Goal: Task Accomplishment & Management: Manage account settings

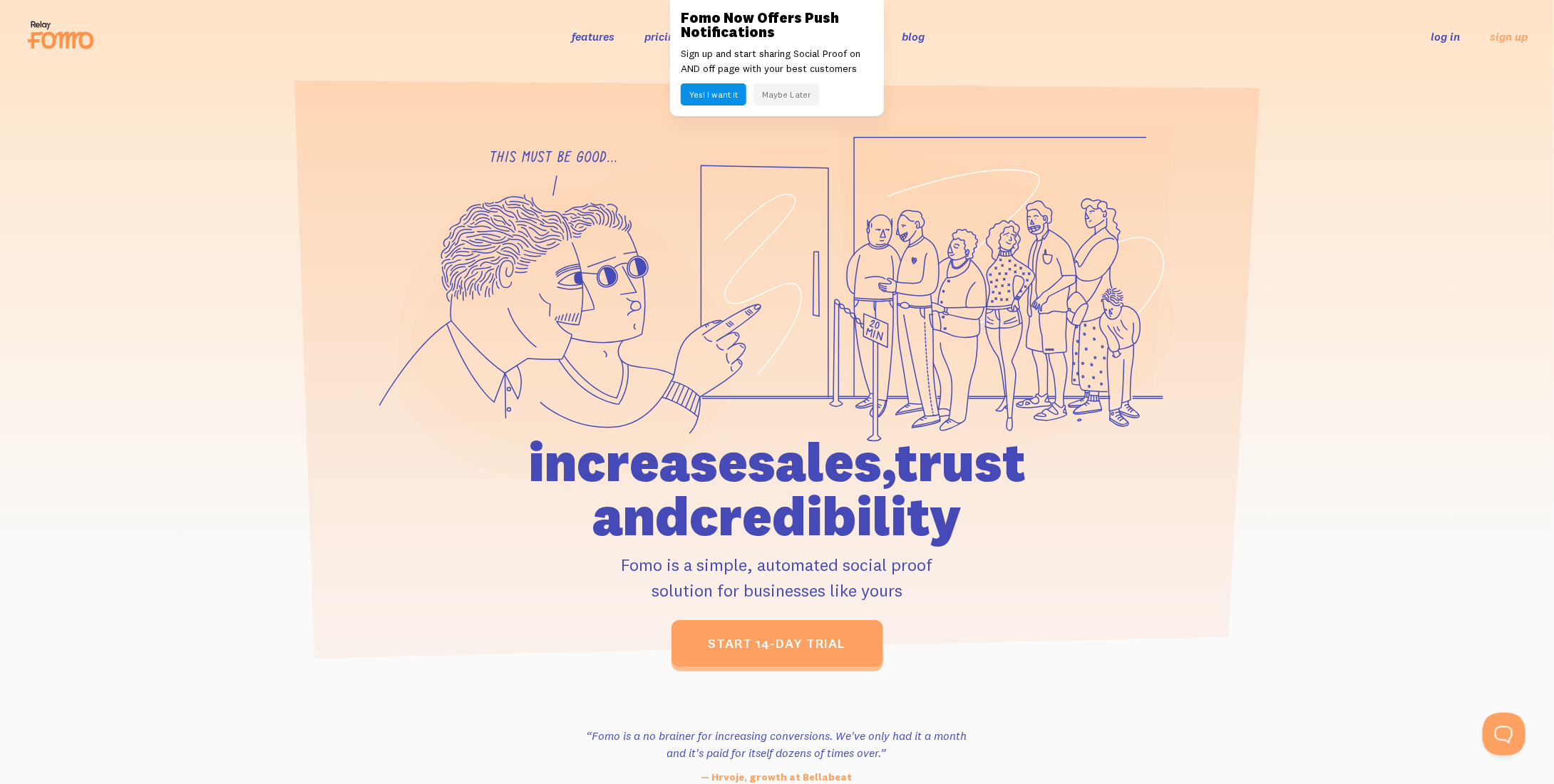
click at [802, 88] on button "Maybe Later" at bounding box center [787, 94] width 66 height 22
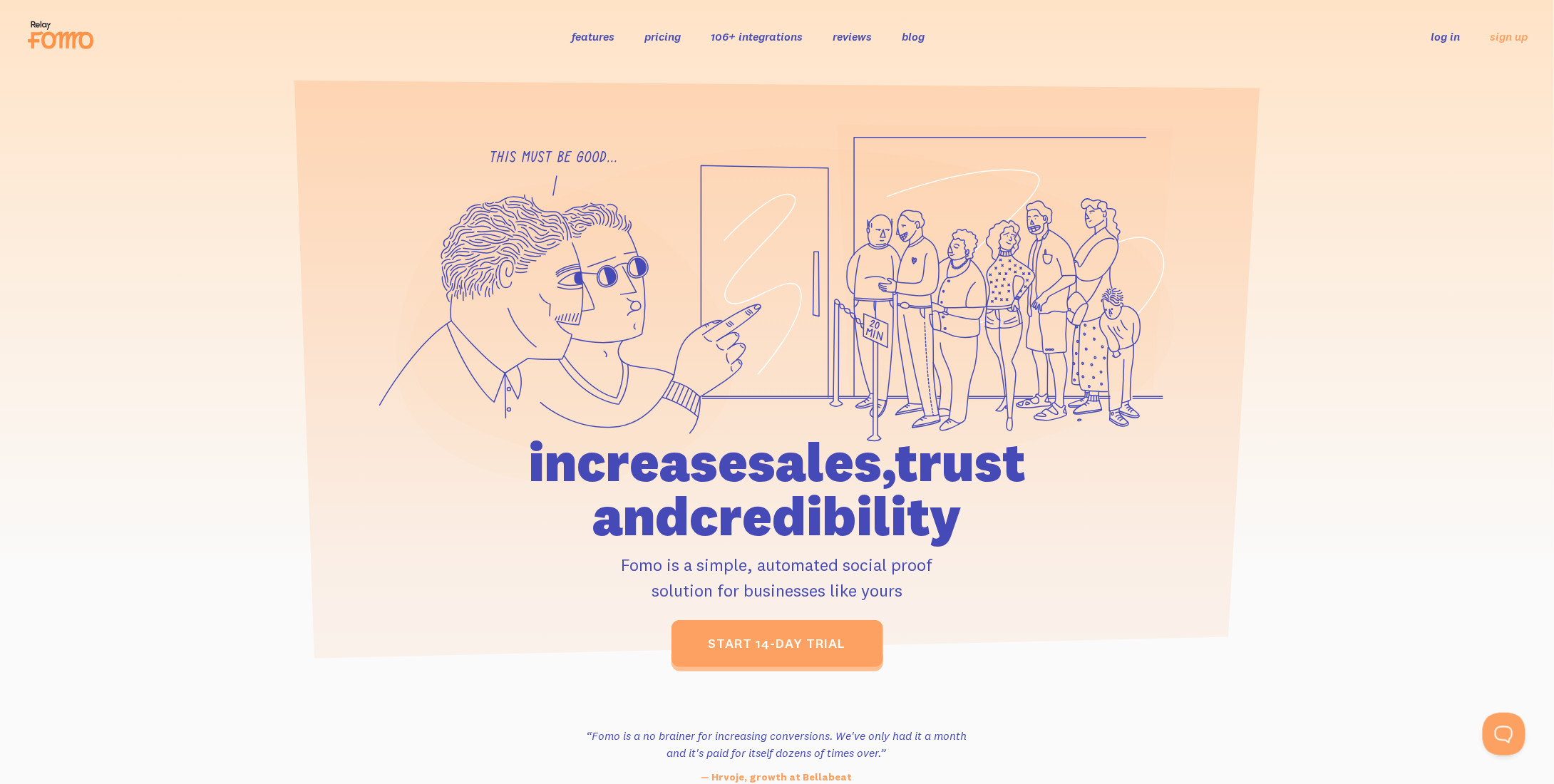
click at [1450, 42] on link "log in" at bounding box center [1447, 36] width 30 height 14
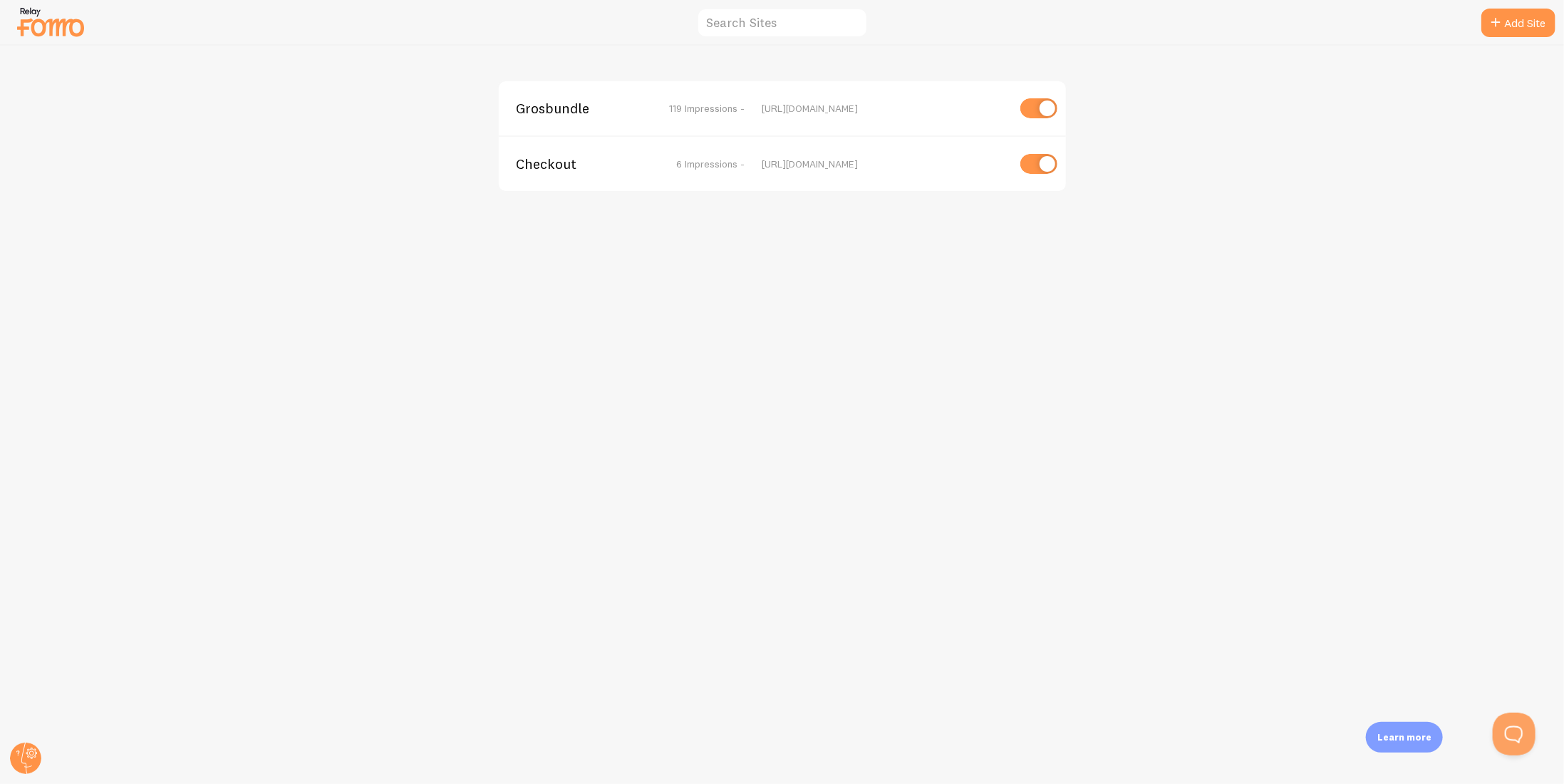
click at [595, 106] on span "Grosbundle" at bounding box center [573, 108] width 115 height 13
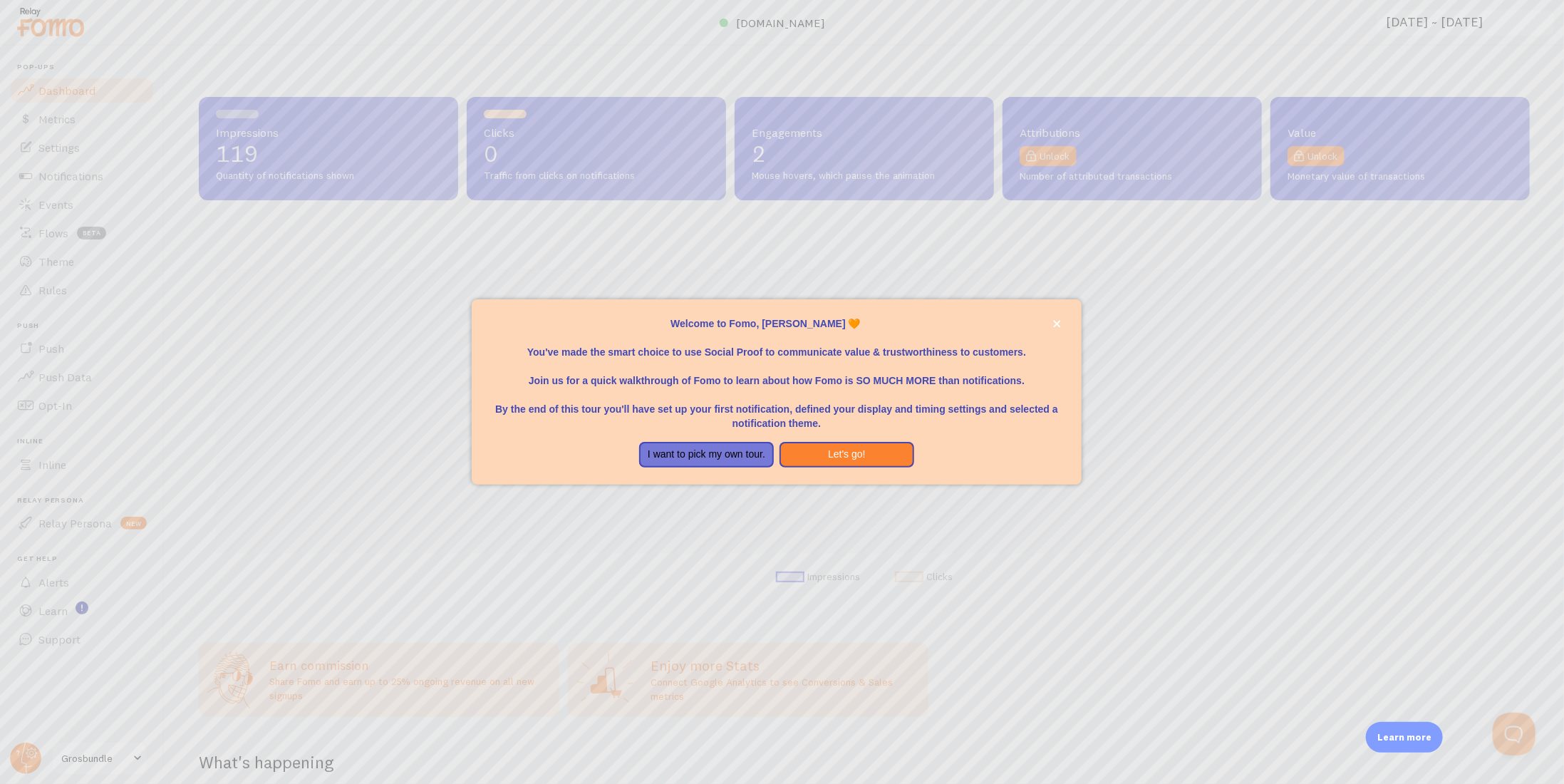
scroll to position [374, 1320]
click at [1298, 511] on div at bounding box center [782, 392] width 1564 height 784
click at [1051, 324] on button "close," at bounding box center [1057, 324] width 15 height 15
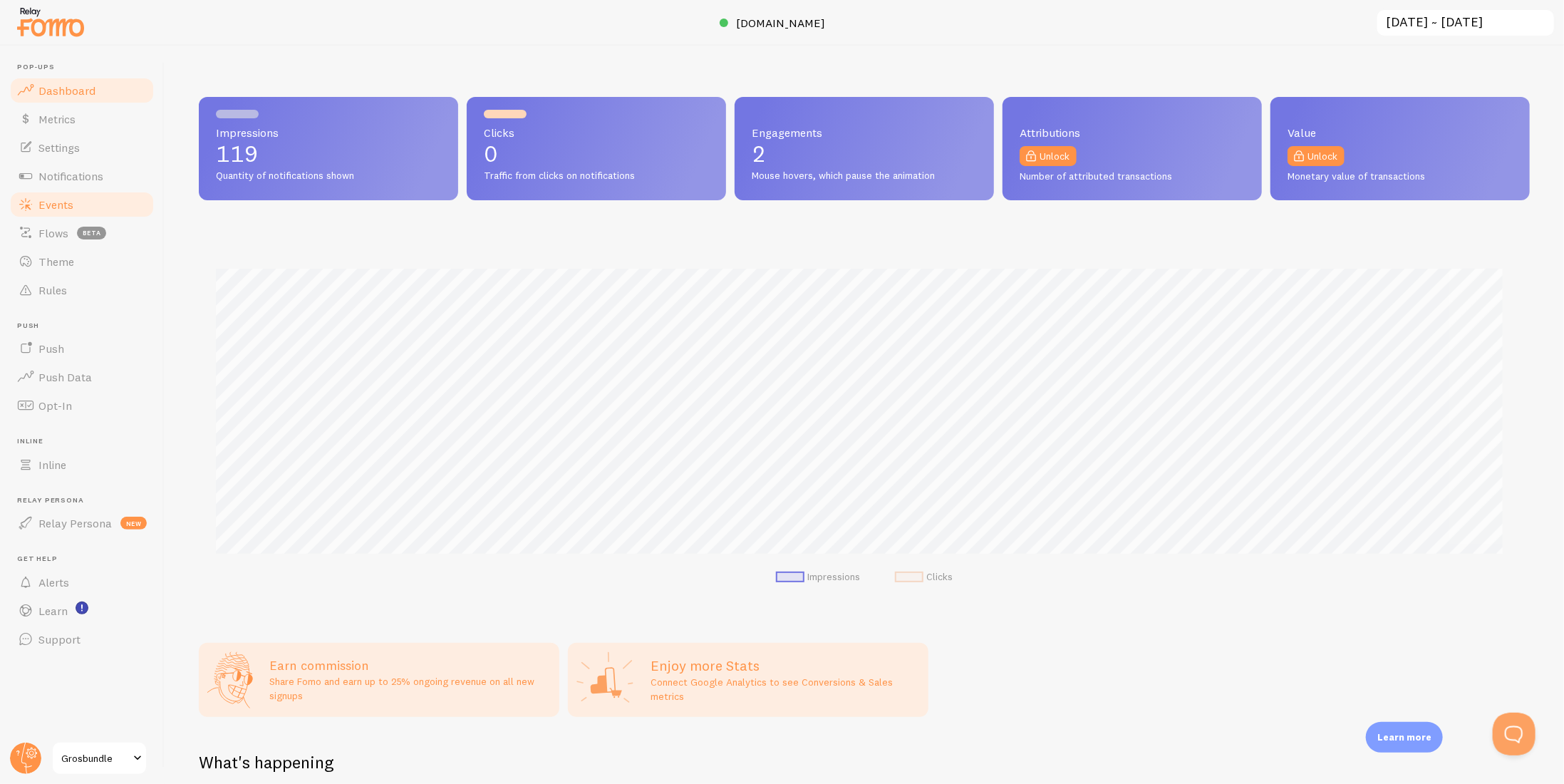
click at [62, 204] on span "Events" at bounding box center [56, 204] width 35 height 14
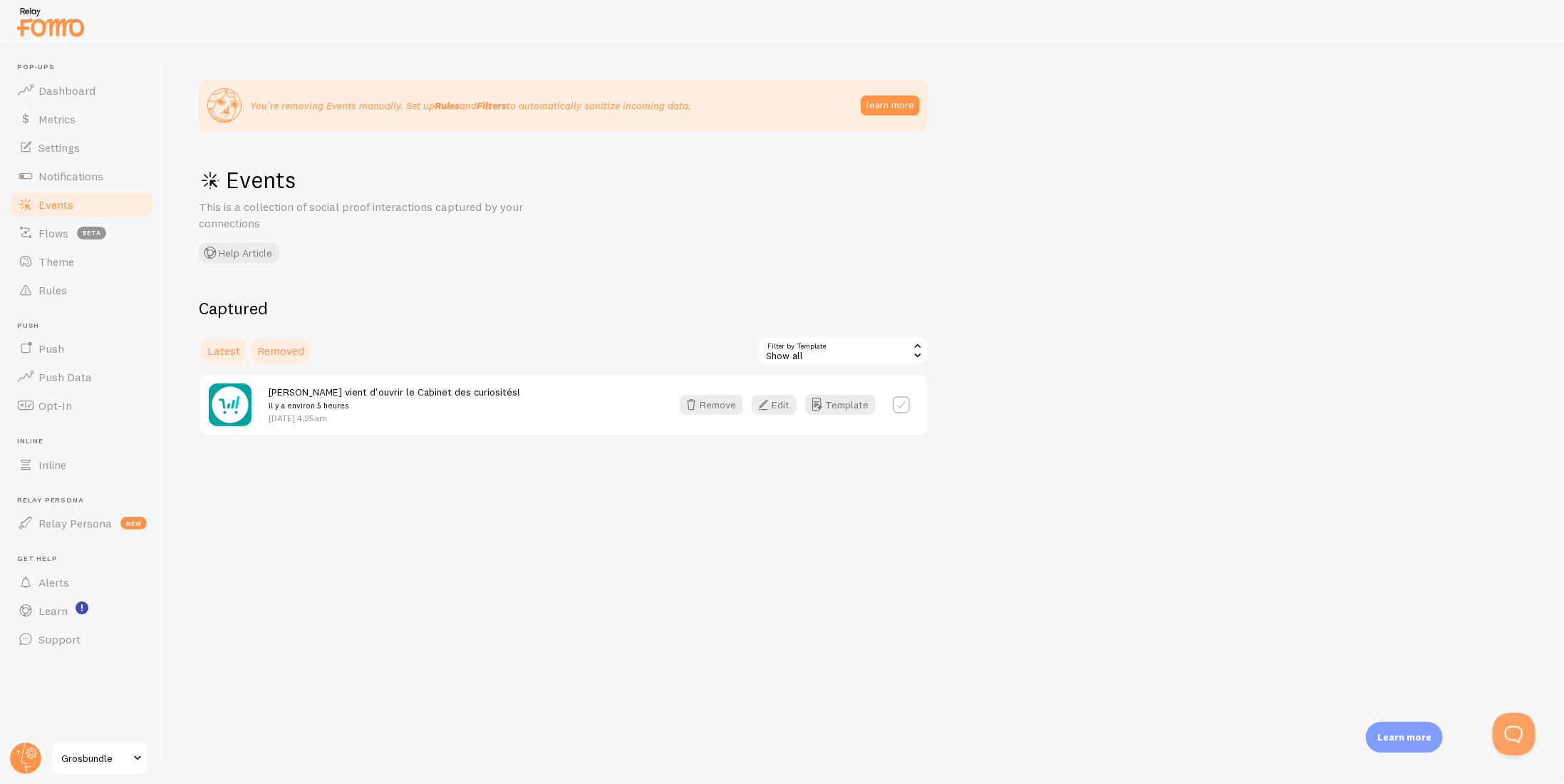
click at [272, 347] on span "Removed" at bounding box center [280, 350] width 47 height 14
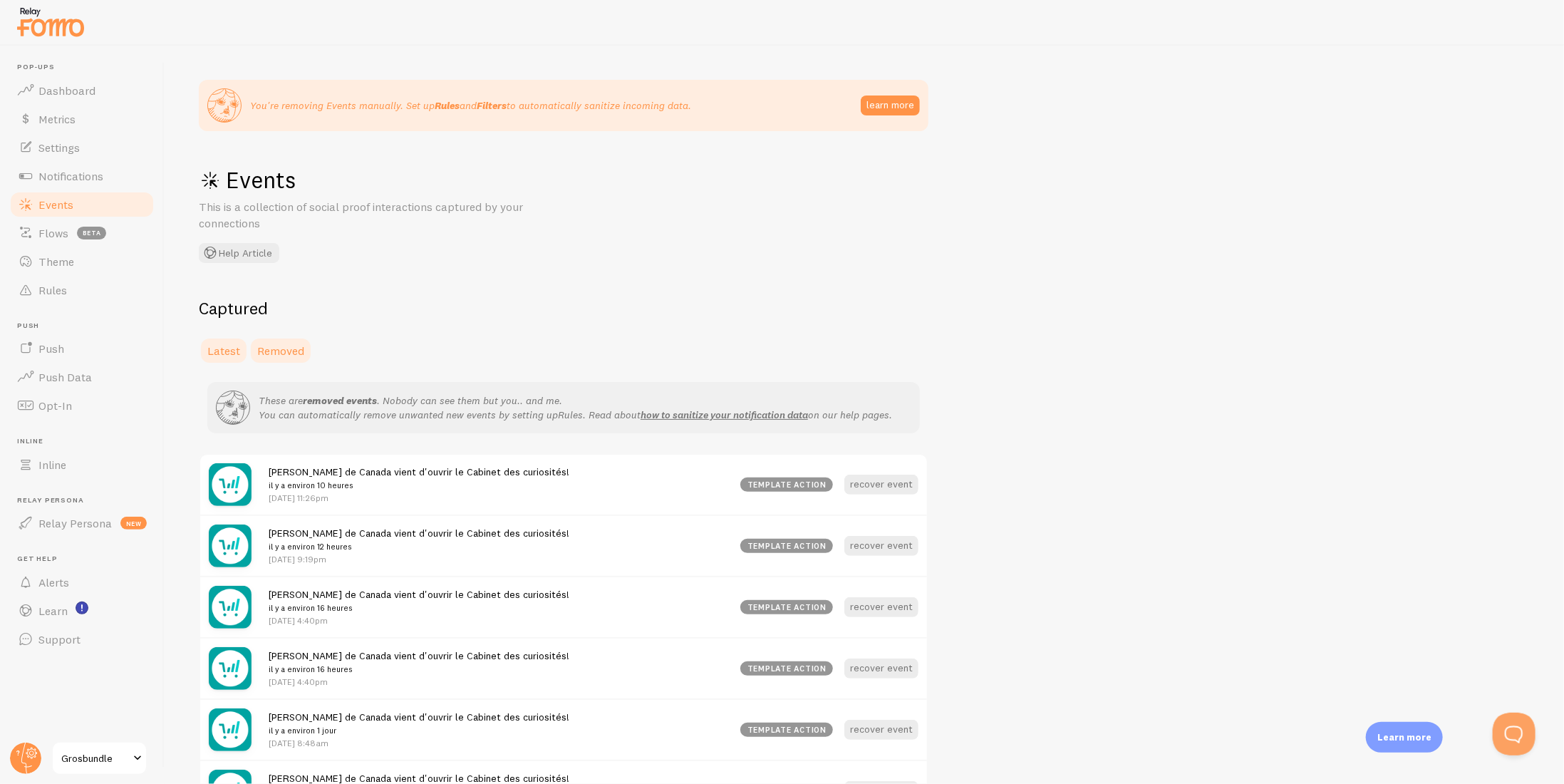
click at [231, 350] on span "Latest" at bounding box center [224, 350] width 33 height 14
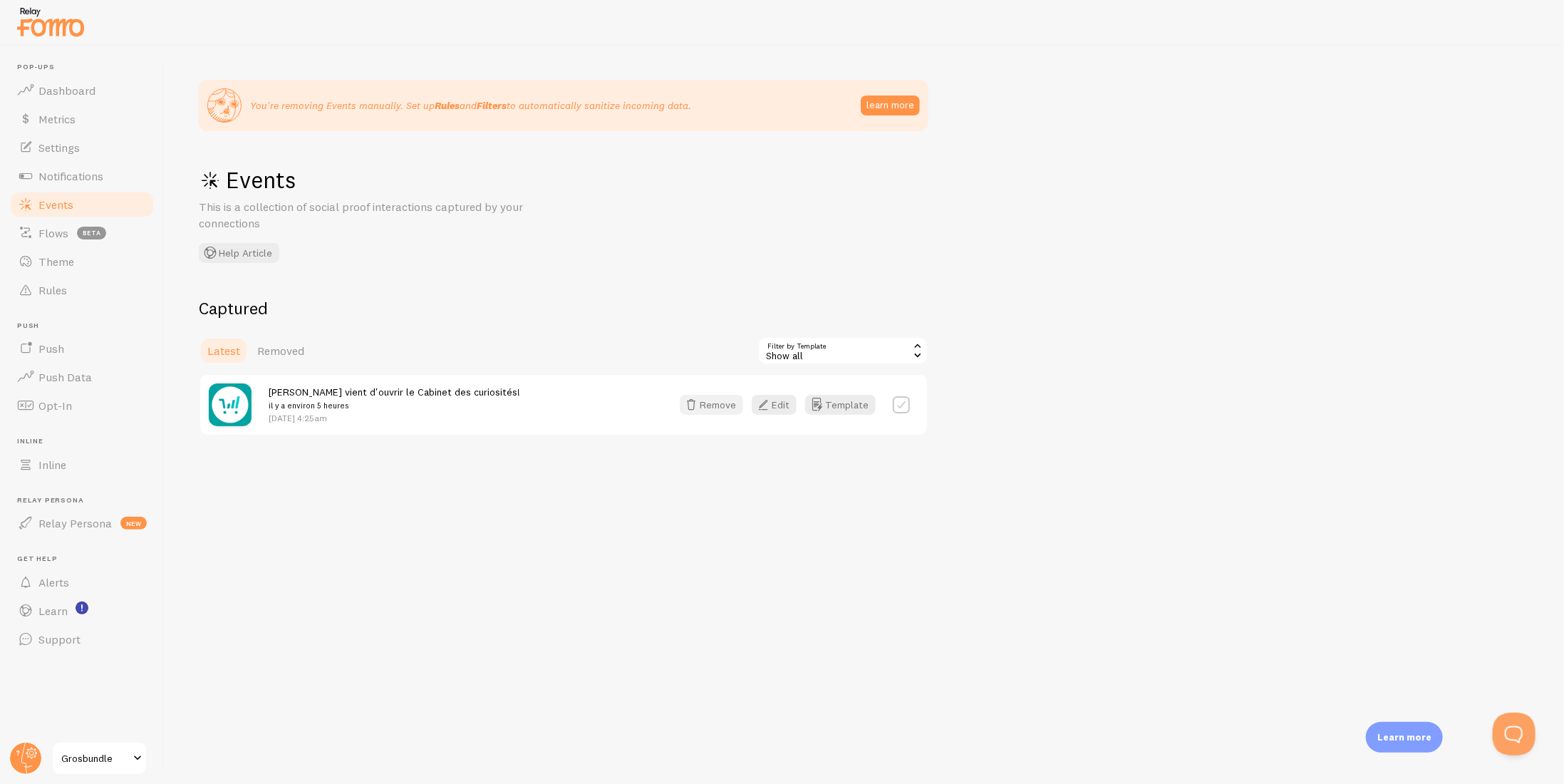
click at [742, 405] on button "Remove" at bounding box center [711, 404] width 63 height 20
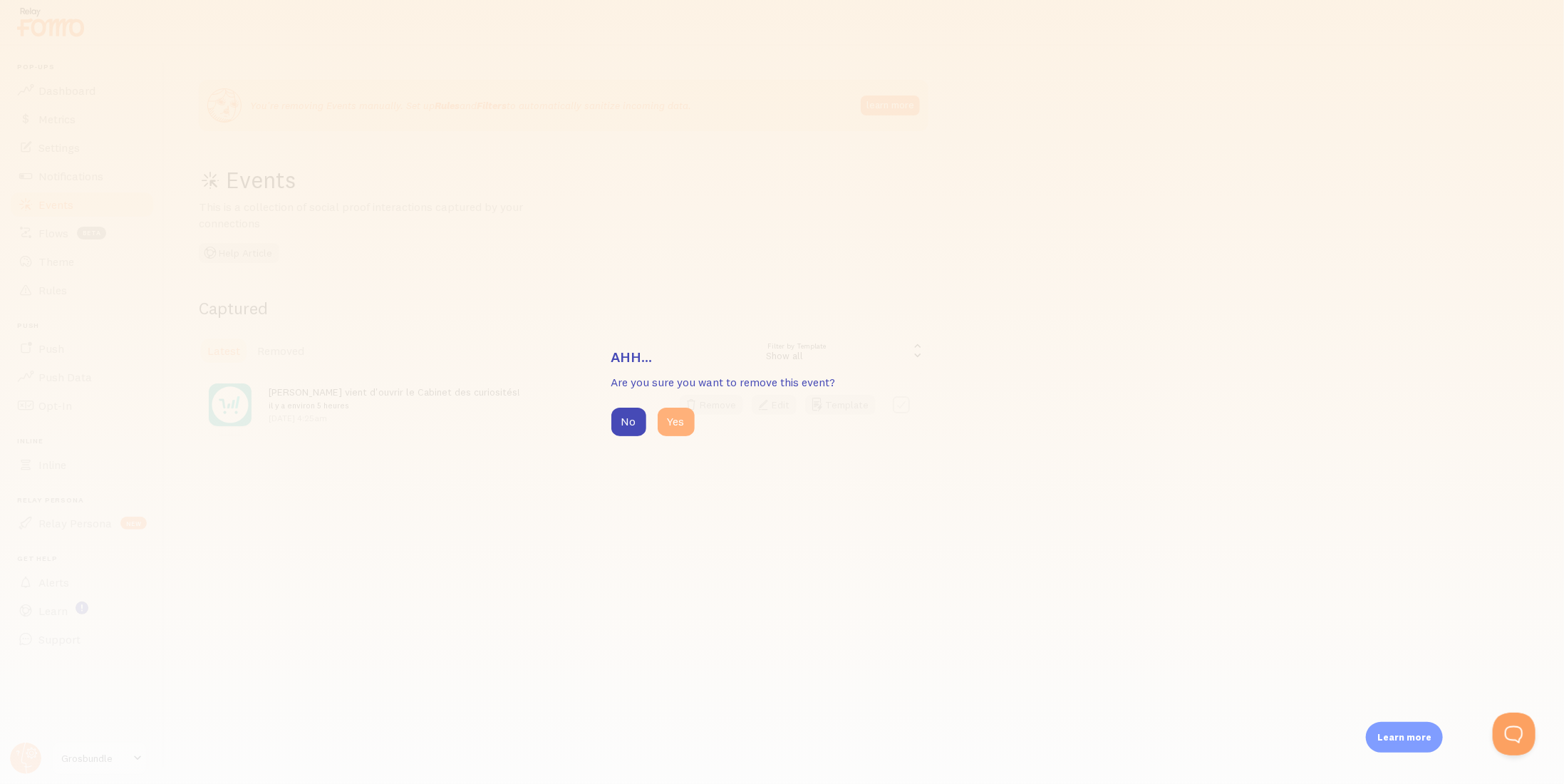
click at [663, 422] on button "Yes" at bounding box center [676, 422] width 37 height 29
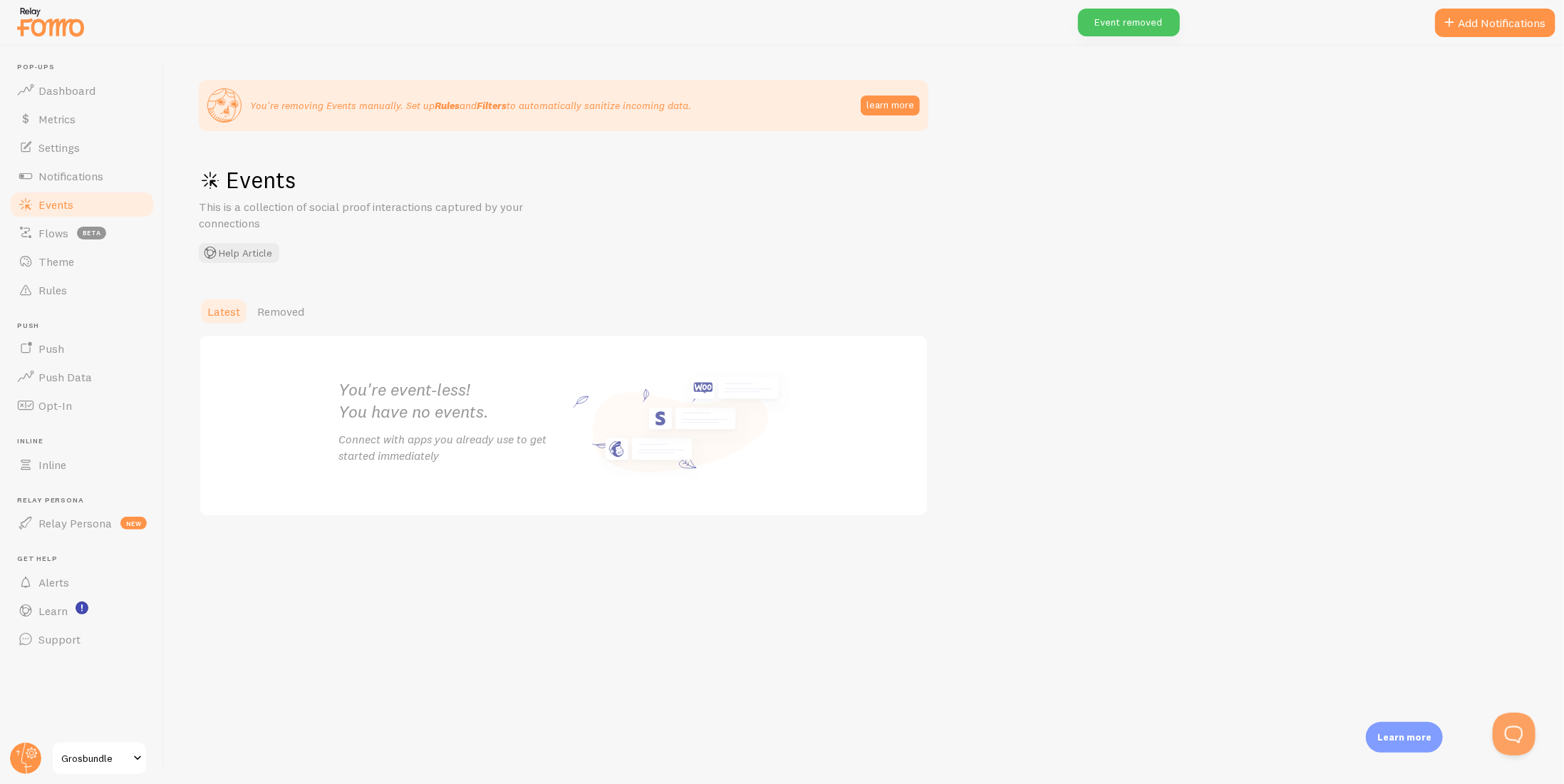
click at [77, 759] on span "Grosbundle" at bounding box center [95, 758] width 68 height 17
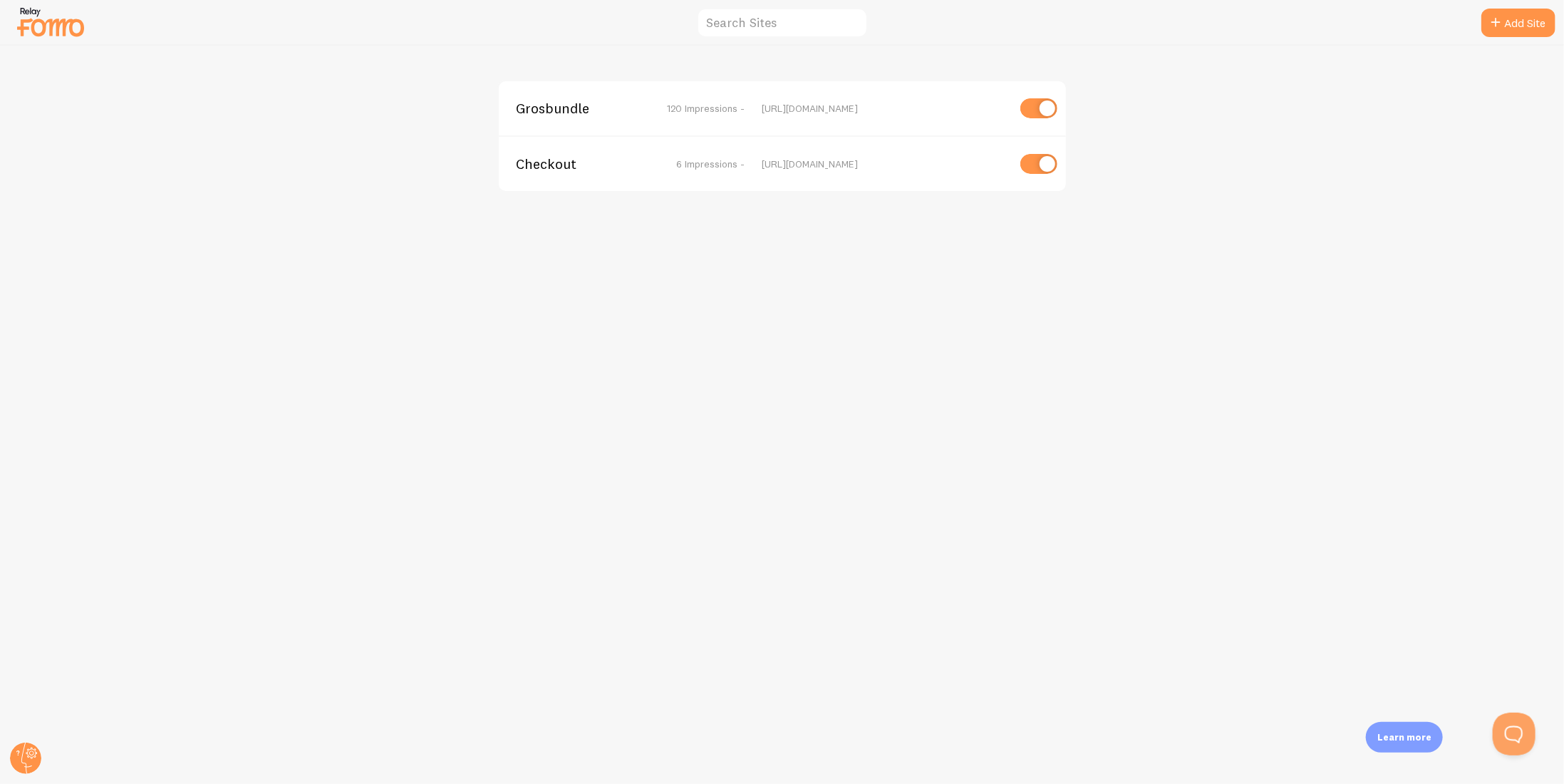
click at [544, 166] on span "Checkout" at bounding box center [573, 164] width 115 height 13
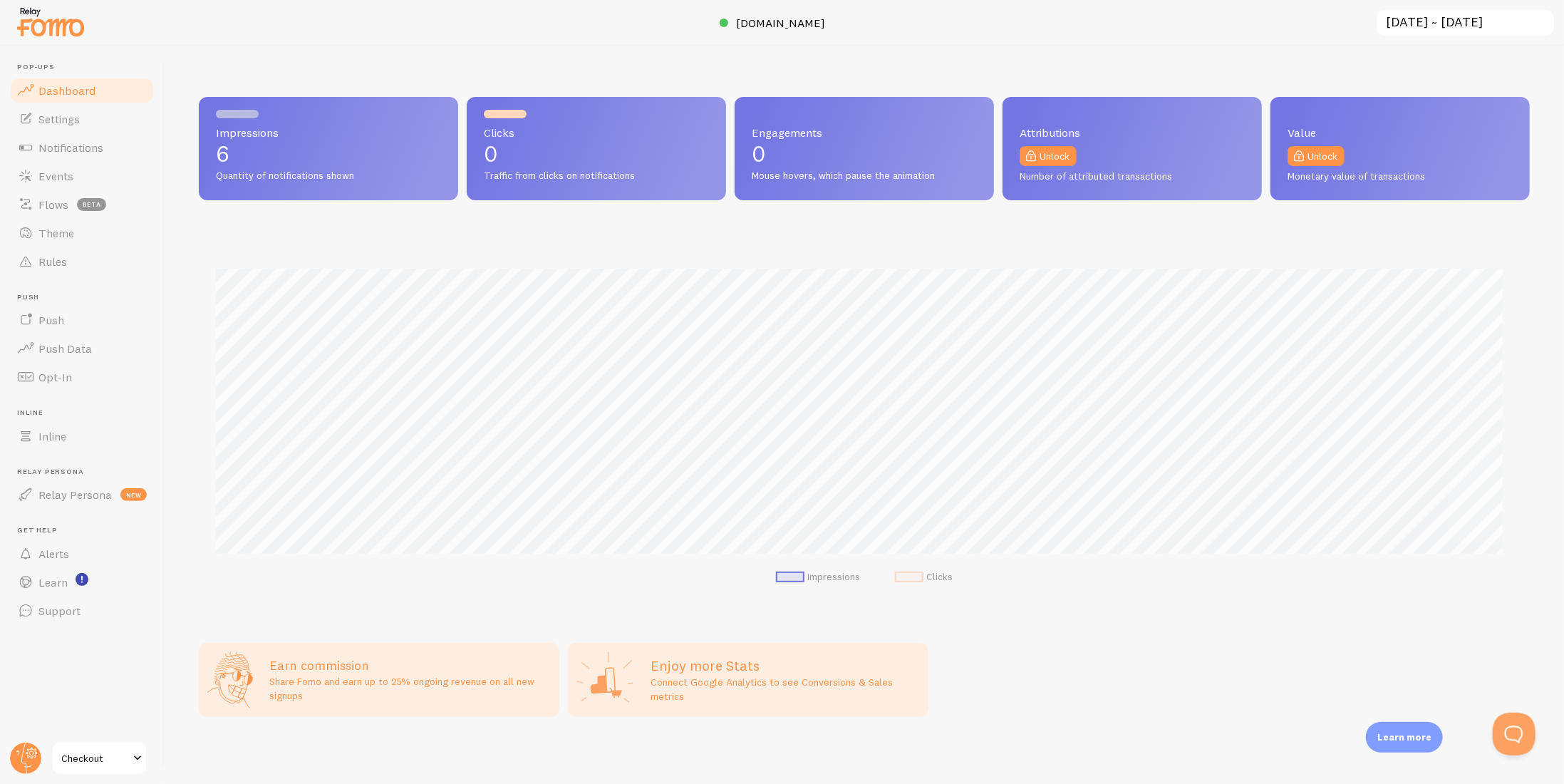
scroll to position [374, 1320]
click at [84, 163] on link "Events" at bounding box center [81, 175] width 147 height 29
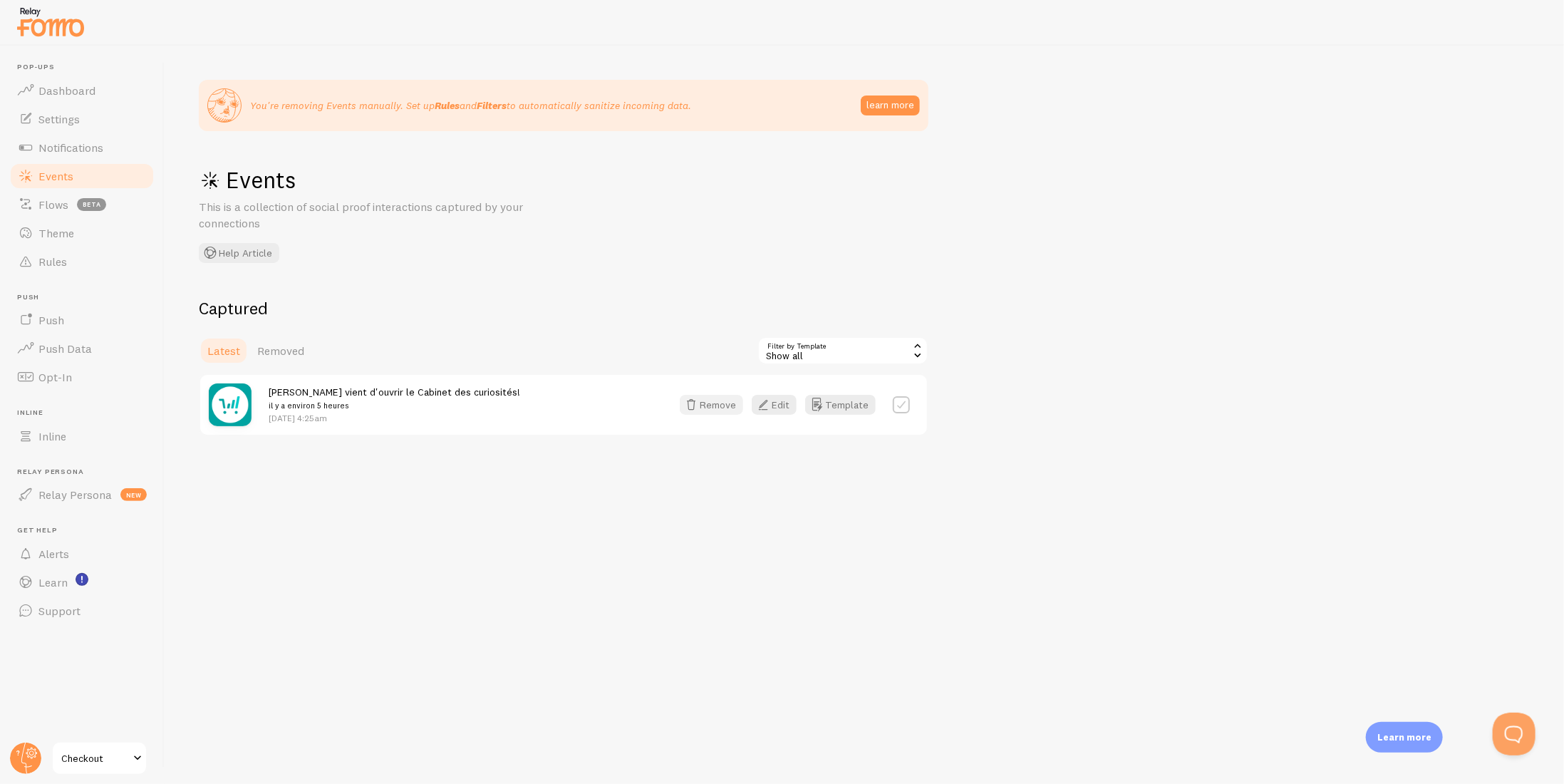
click at [723, 404] on button "Remove" at bounding box center [711, 404] width 63 height 20
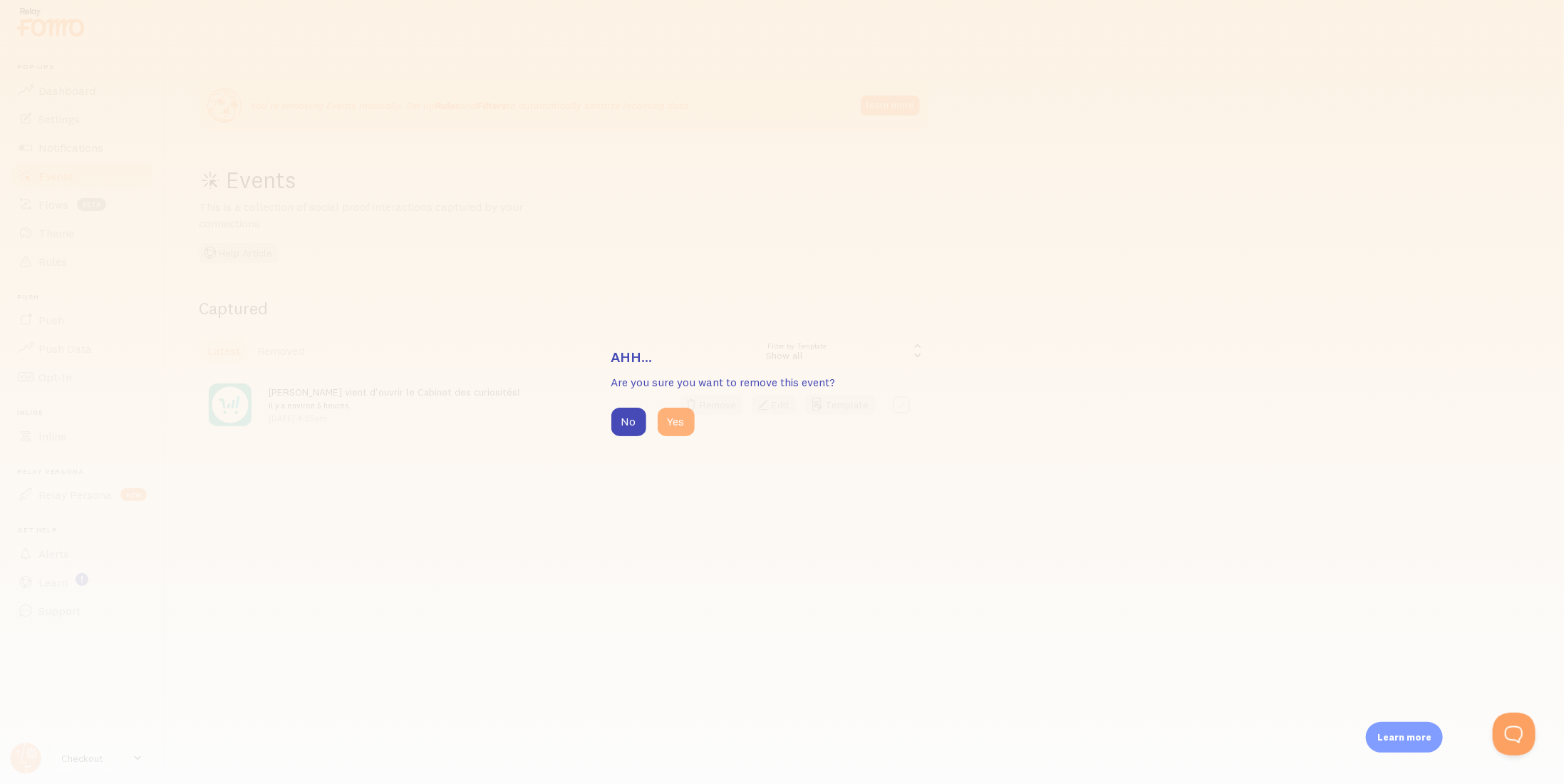
click at [666, 420] on button "Yes" at bounding box center [676, 422] width 37 height 29
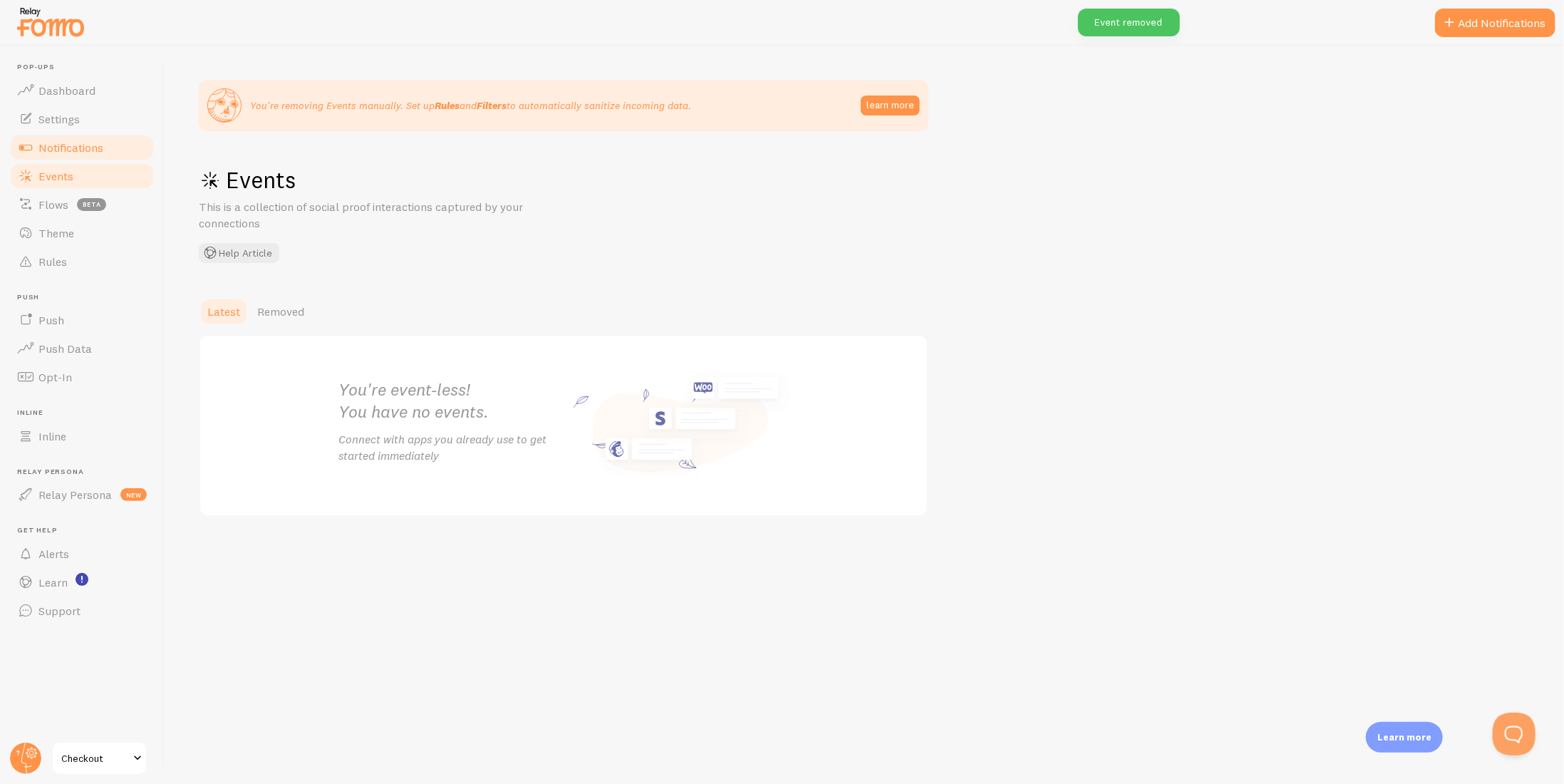
click at [41, 154] on span "Notifications" at bounding box center [71, 147] width 65 height 14
